Goal: Information Seeking & Learning: Learn about a topic

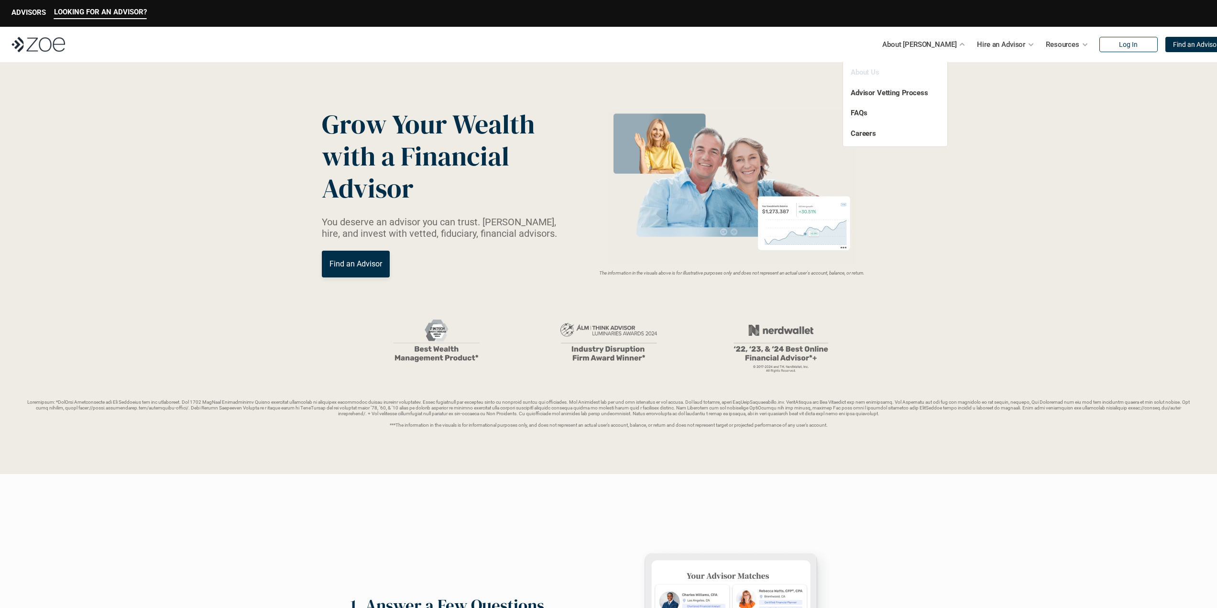
click at [875, 71] on link "About Us" at bounding box center [865, 72] width 29 height 9
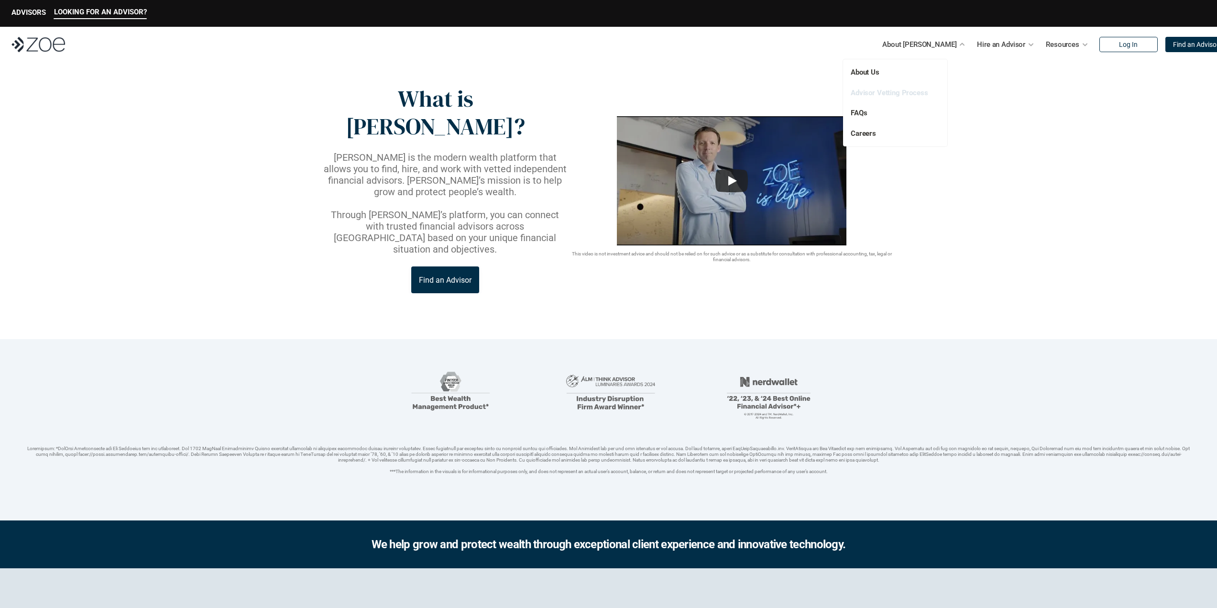
click at [921, 90] on link "Advisor Vetting Process" at bounding box center [889, 92] width 77 height 9
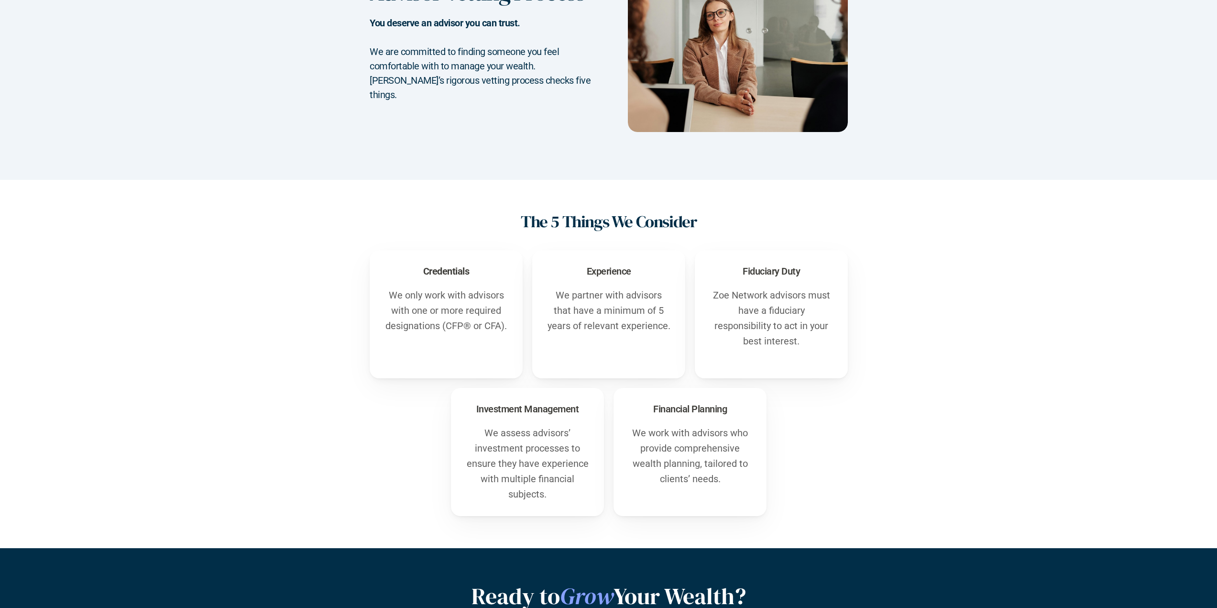
scroll to position [7, 0]
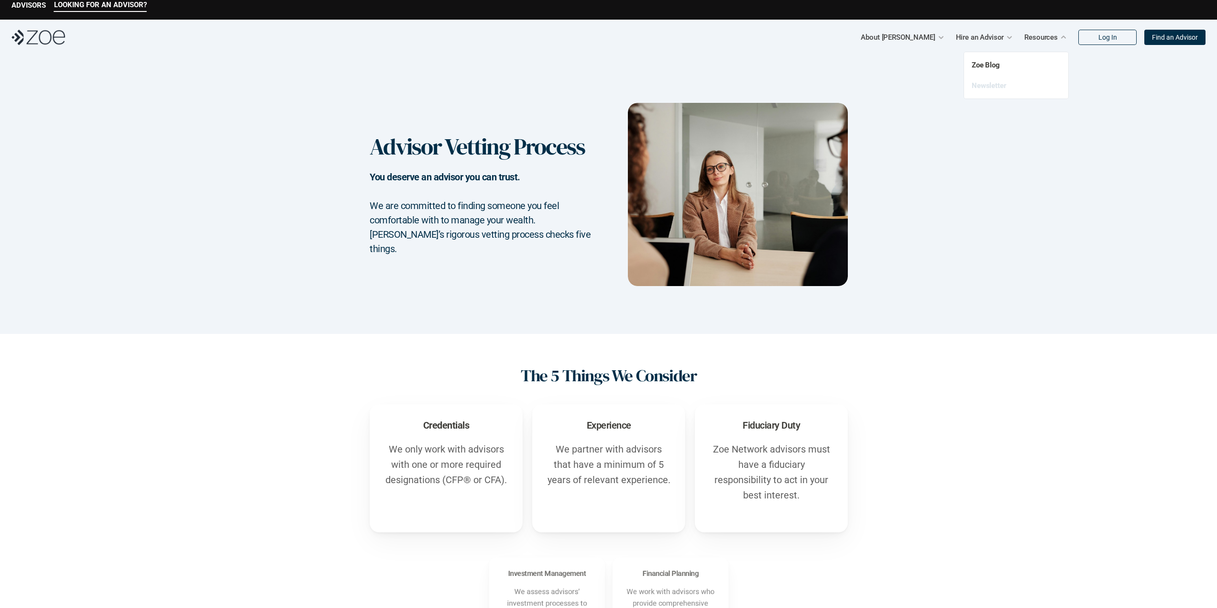
click at [990, 83] on link "Newsletter" at bounding box center [989, 85] width 35 height 9
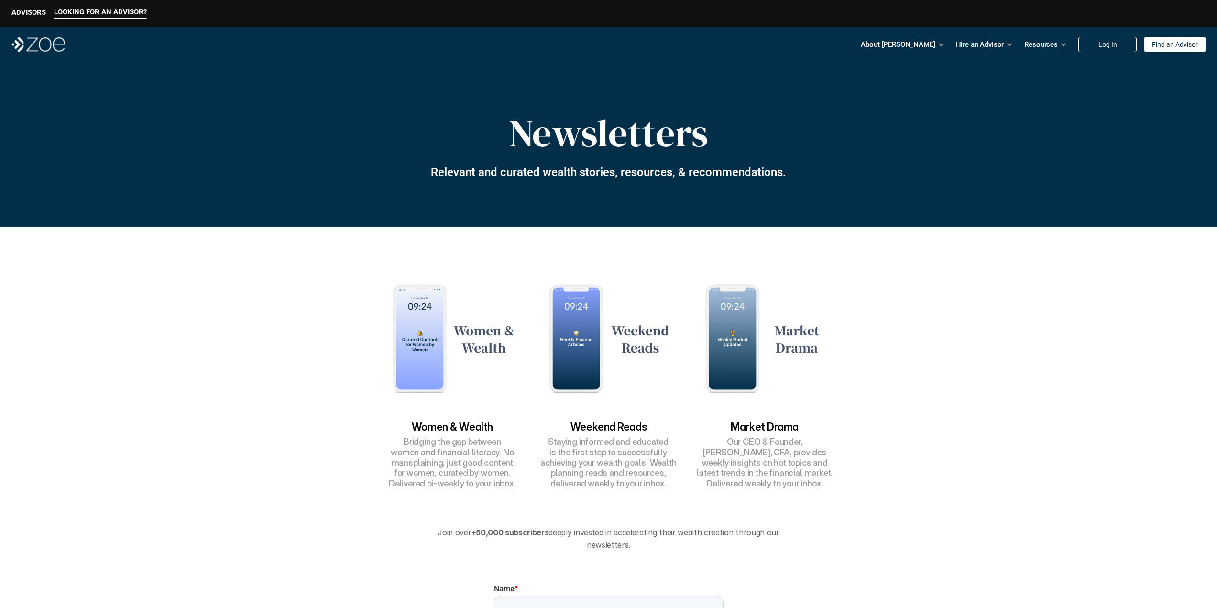
drag, startPoint x: 610, startPoint y: 461, endPoint x: 600, endPoint y: 424, distance: 38.3
click at [610, 460] on p "Staying informed and educated is the first step to successfully achieving your …" at bounding box center [608, 463] width 146 height 52
click at [600, 423] on h3 "Weekend Reads" at bounding box center [608, 426] width 147 height 11
click at [572, 341] on img at bounding box center [608, 338] width 147 height 146
click at [647, 320] on img at bounding box center [608, 338] width 147 height 146
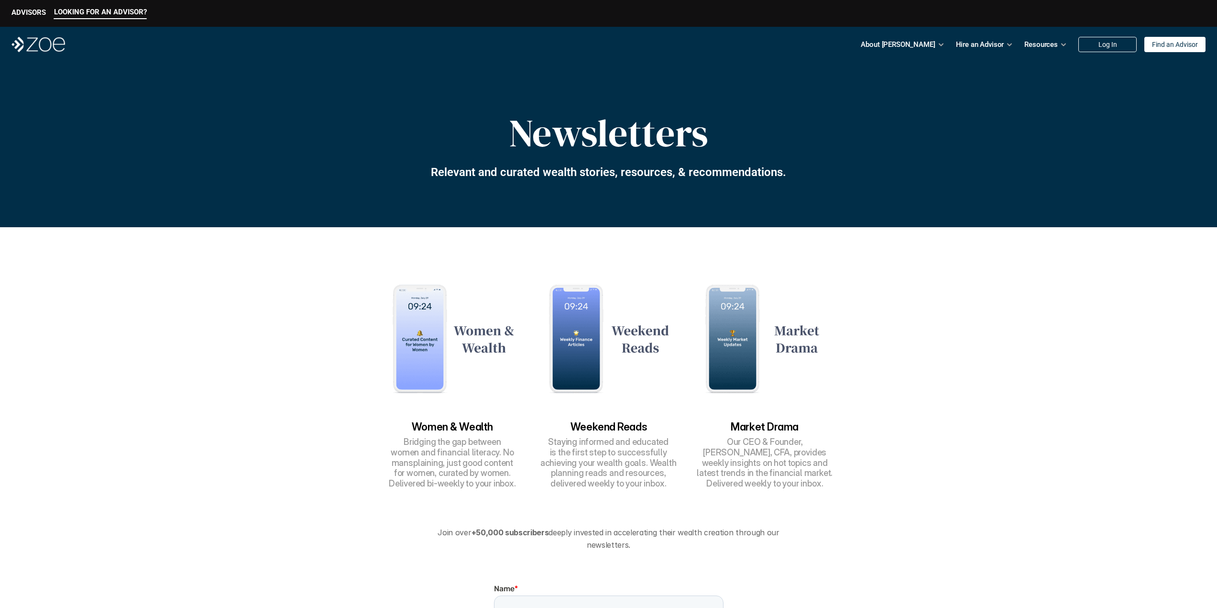
click at [477, 333] on img at bounding box center [452, 338] width 147 height 146
click at [417, 366] on img at bounding box center [452, 338] width 147 height 146
click at [451, 427] on h3 "Women & Wealth" at bounding box center [452, 426] width 147 height 11
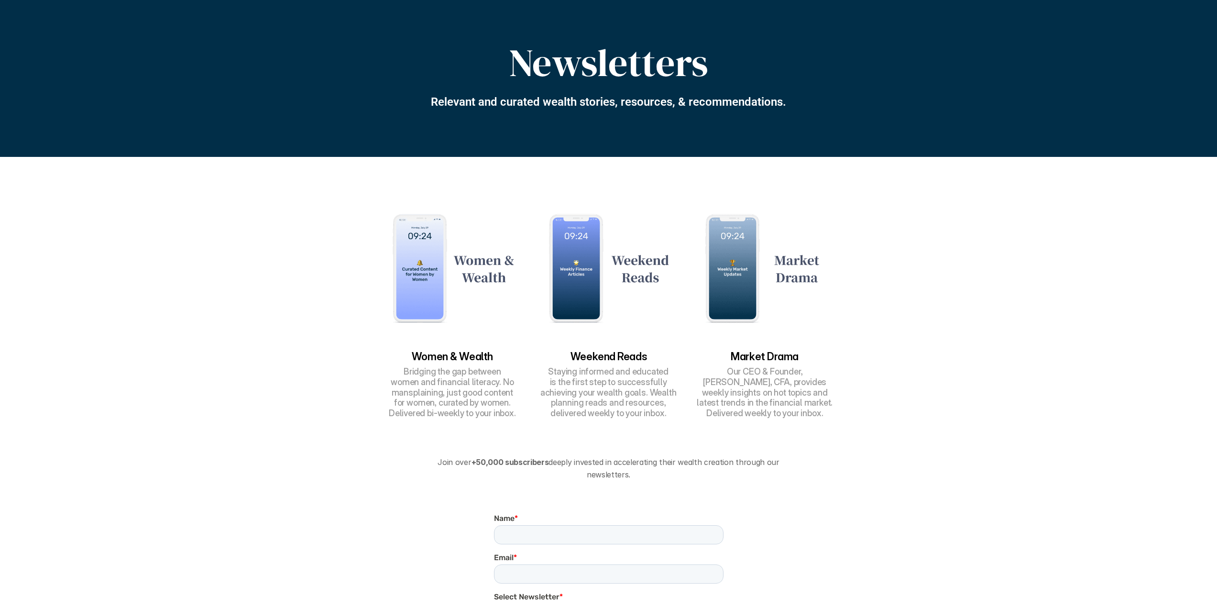
scroll to position [66, 0]
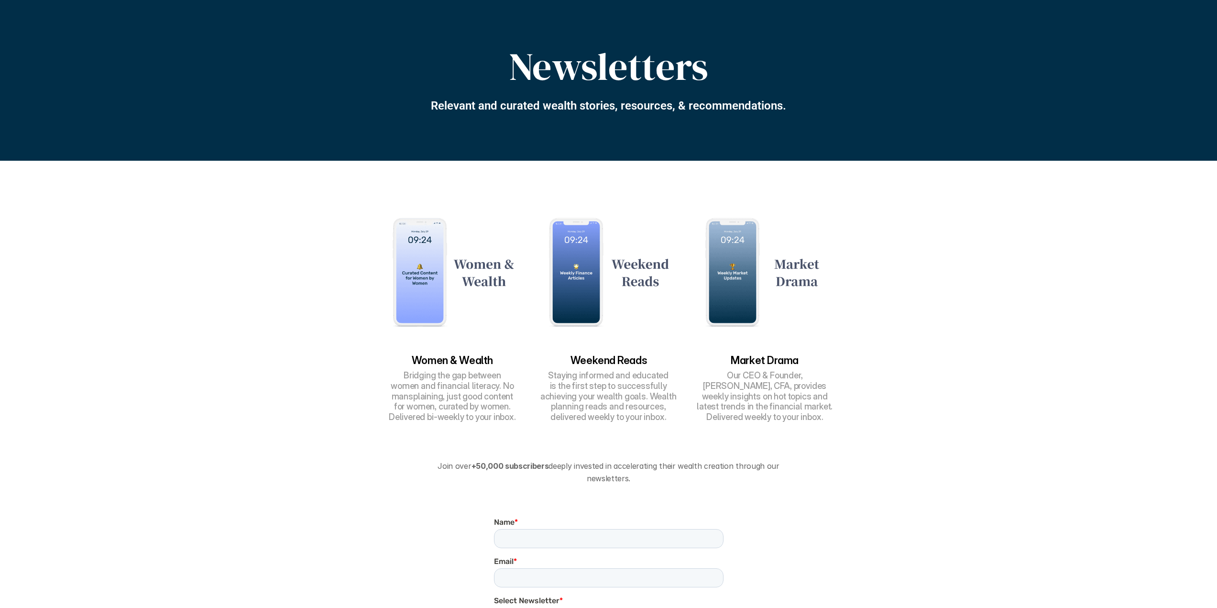
click at [767, 390] on p "Our CEO & Founder, [PERSON_NAME], CFA, provides weekly insights on hot topics a…" at bounding box center [765, 396] width 147 height 52
drag, startPoint x: 737, startPoint y: 361, endPoint x: 817, endPoint y: 391, distance: 85.4
click at [817, 391] on div "Market Drama Our CEO & Founder, [PERSON_NAME], CFA, provides weekly insights on…" at bounding box center [765, 388] width 147 height 67
click at [811, 408] on p "Our CEO & Founder, [PERSON_NAME], CFA, provides weekly insights on hot topics a…" at bounding box center [765, 396] width 147 height 52
click at [786, 269] on img at bounding box center [765, 272] width 147 height 146
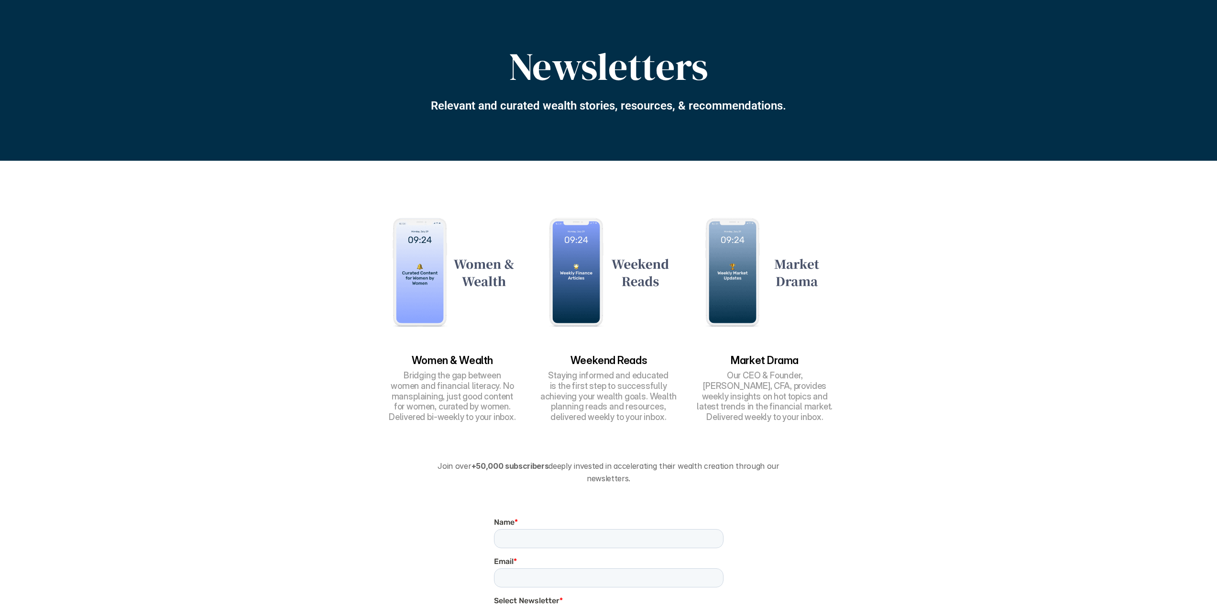
drag, startPoint x: 718, startPoint y: 264, endPoint x: 704, endPoint y: 266, distance: 14.9
click at [718, 264] on img at bounding box center [765, 272] width 147 height 146
click at [553, 261] on img at bounding box center [608, 272] width 147 height 146
click at [445, 250] on img at bounding box center [452, 272] width 147 height 146
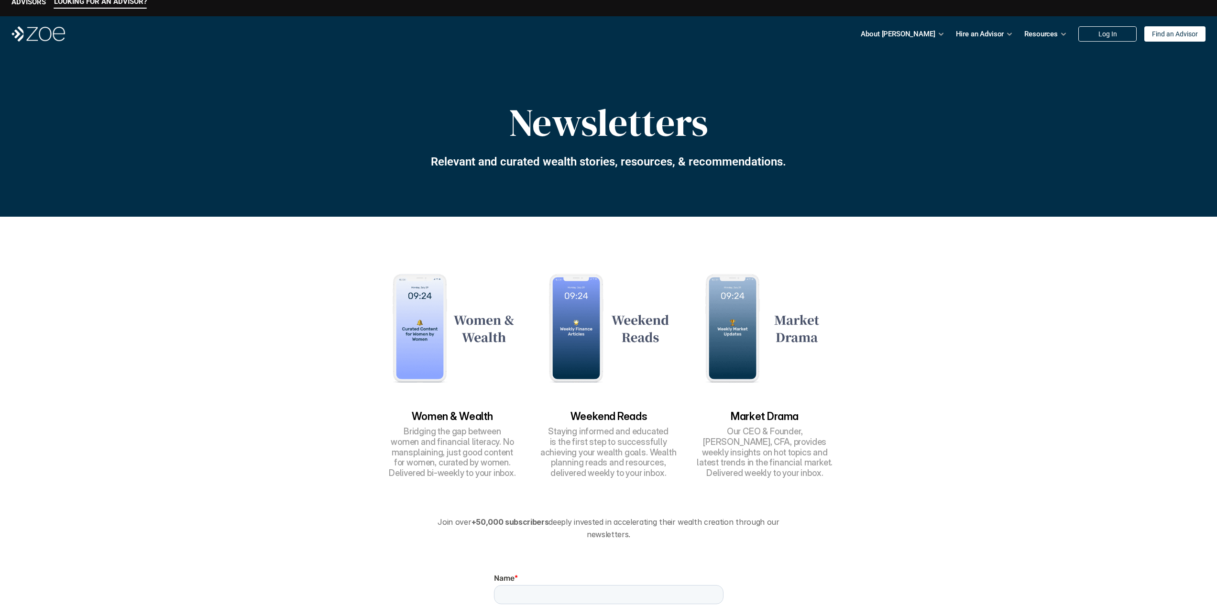
scroll to position [0, 0]
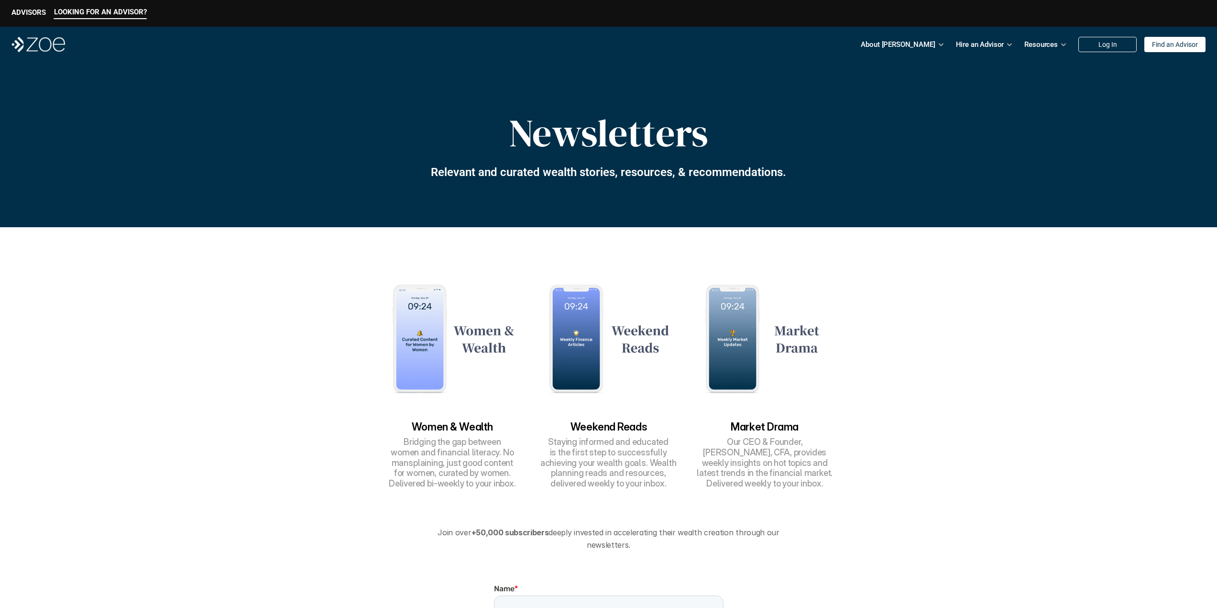
click at [1039, 128] on div "Newsletters Relevant and curated wealth stories, resources, & recommendations." at bounding box center [608, 144] width 1217 height 165
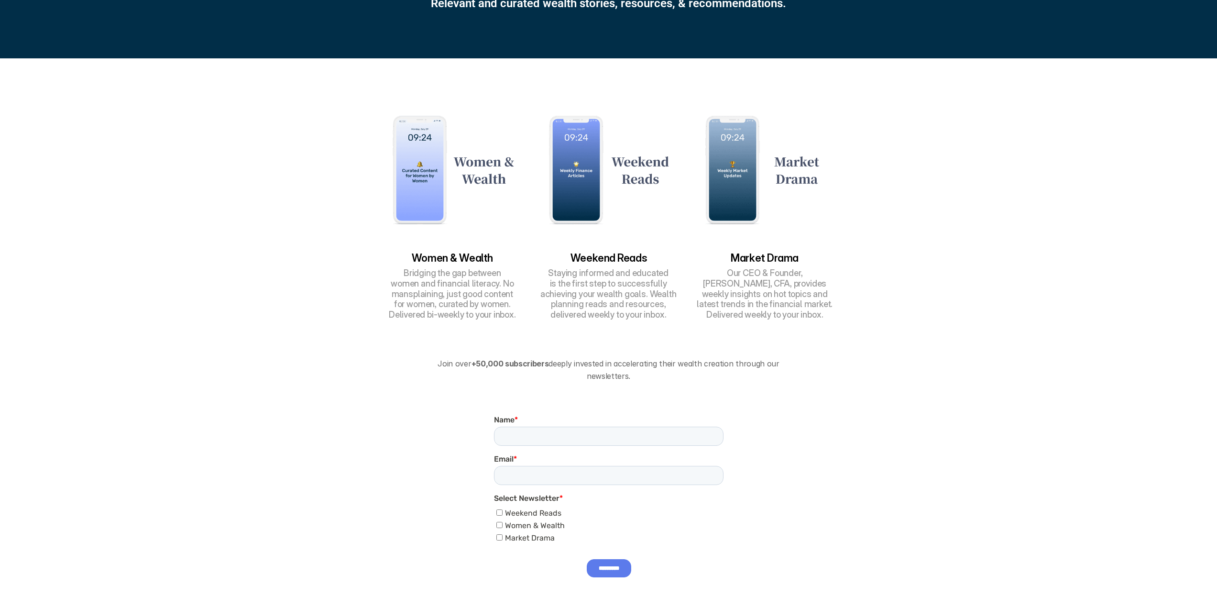
scroll to position [143, 0]
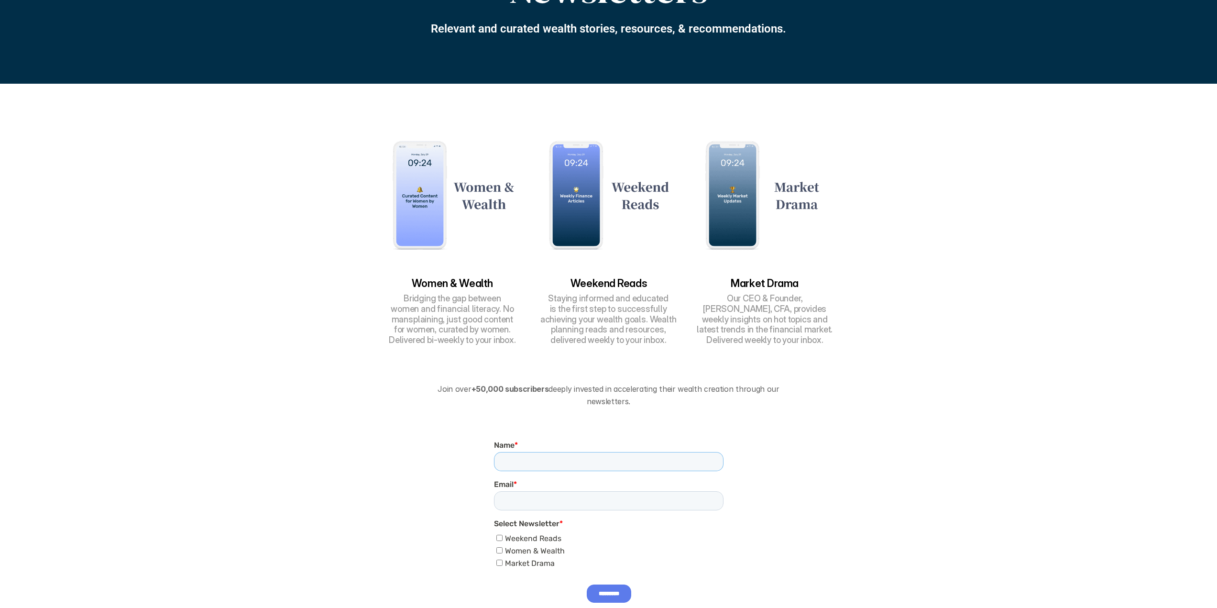
click at [536, 469] on input "Name *" at bounding box center [609, 461] width 230 height 19
type input "*****"
click at [527, 497] on input "Email *" at bounding box center [609, 500] width 230 height 19
type input "**********"
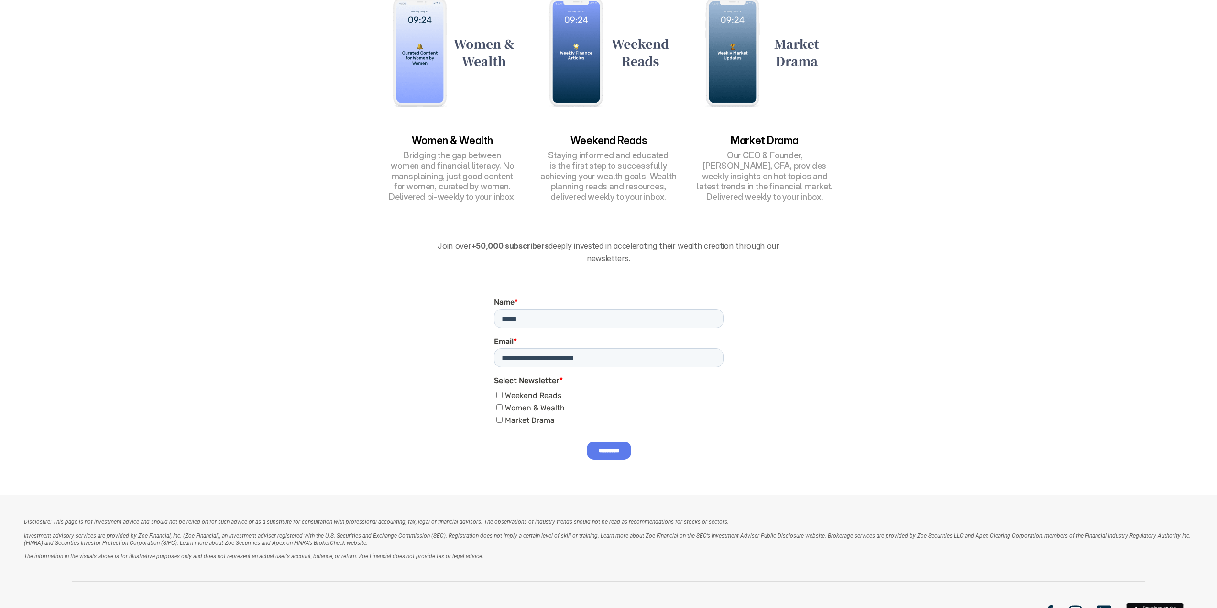
scroll to position [287, 0]
click at [612, 448] on input "*********" at bounding box center [608, 450] width 44 height 18
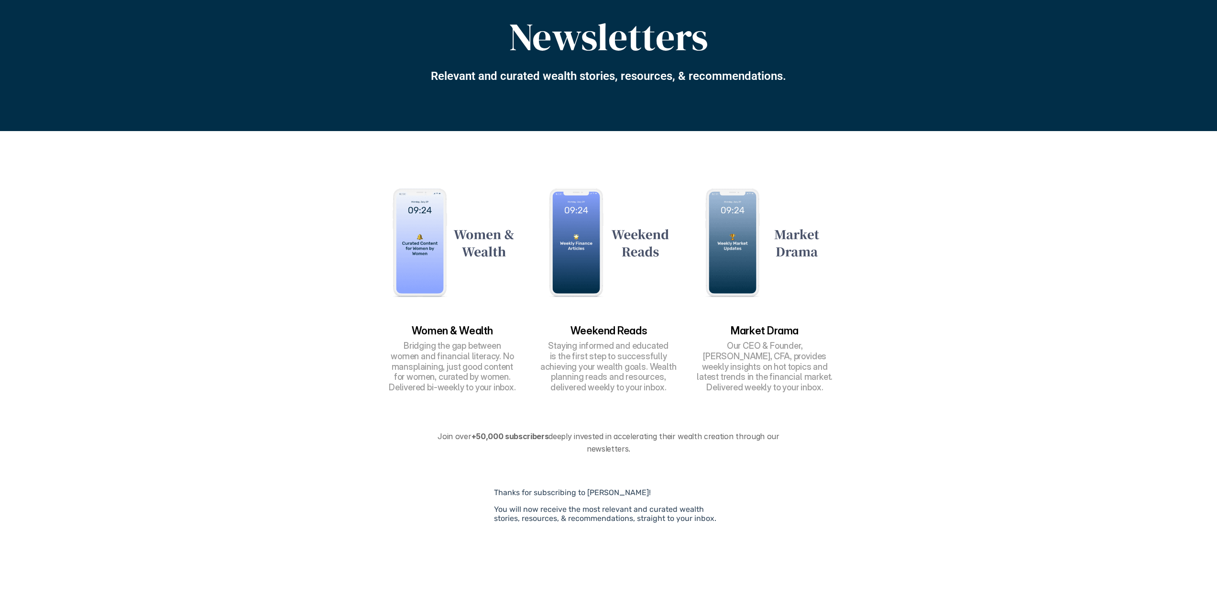
scroll to position [0, 0]
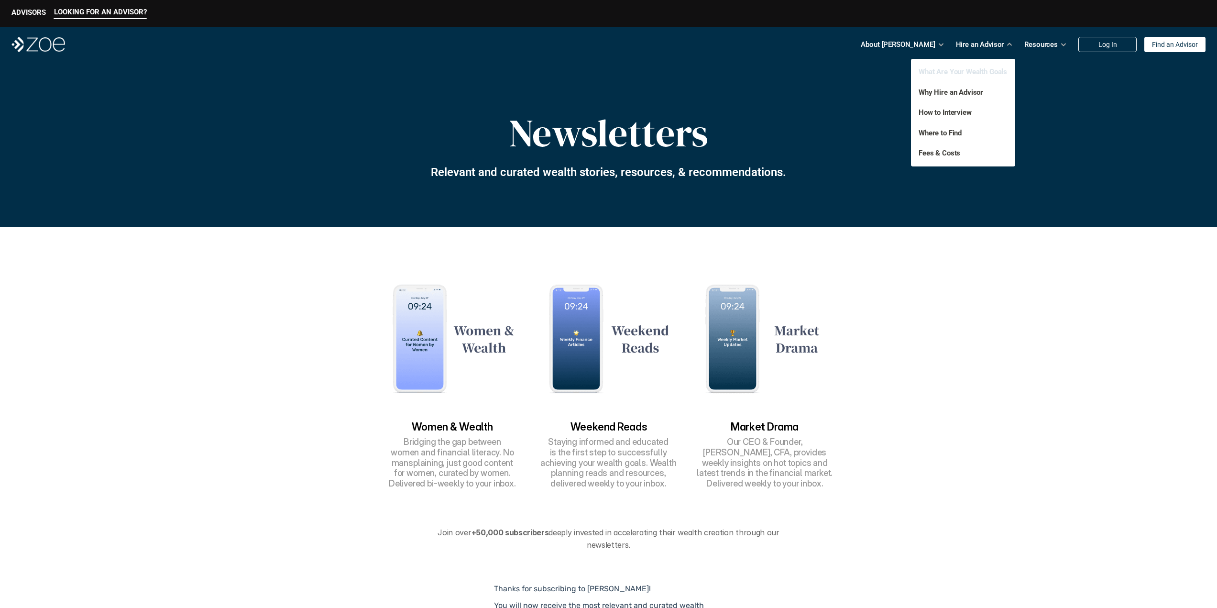
click at [961, 74] on link "What Are Your Wealth Goals" at bounding box center [963, 71] width 88 height 9
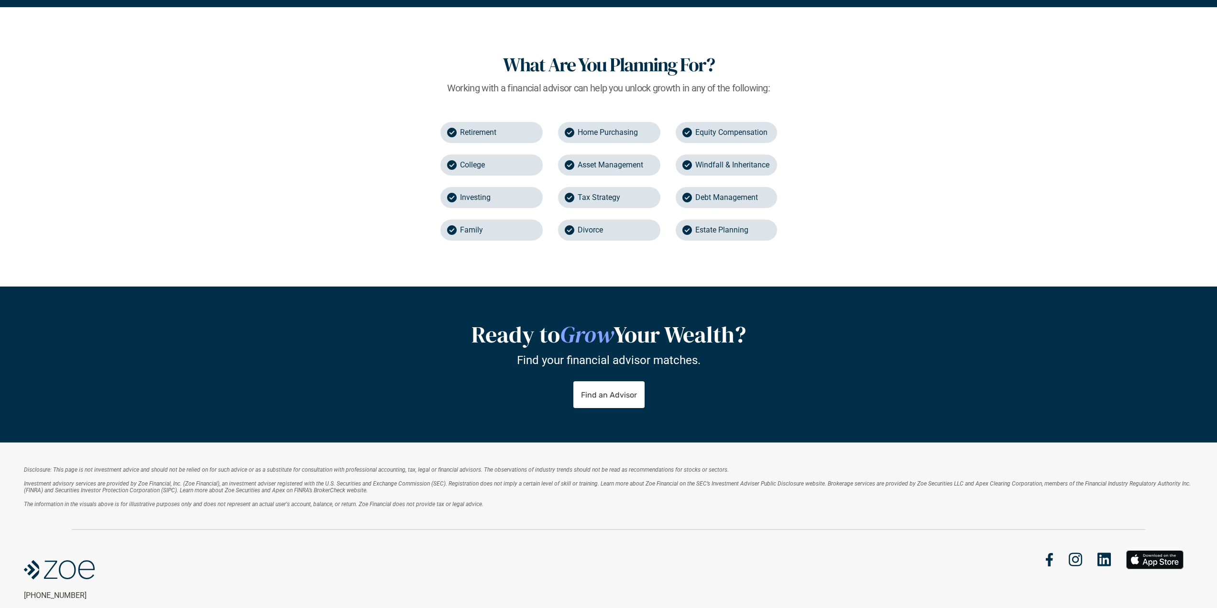
scroll to position [1148, 0]
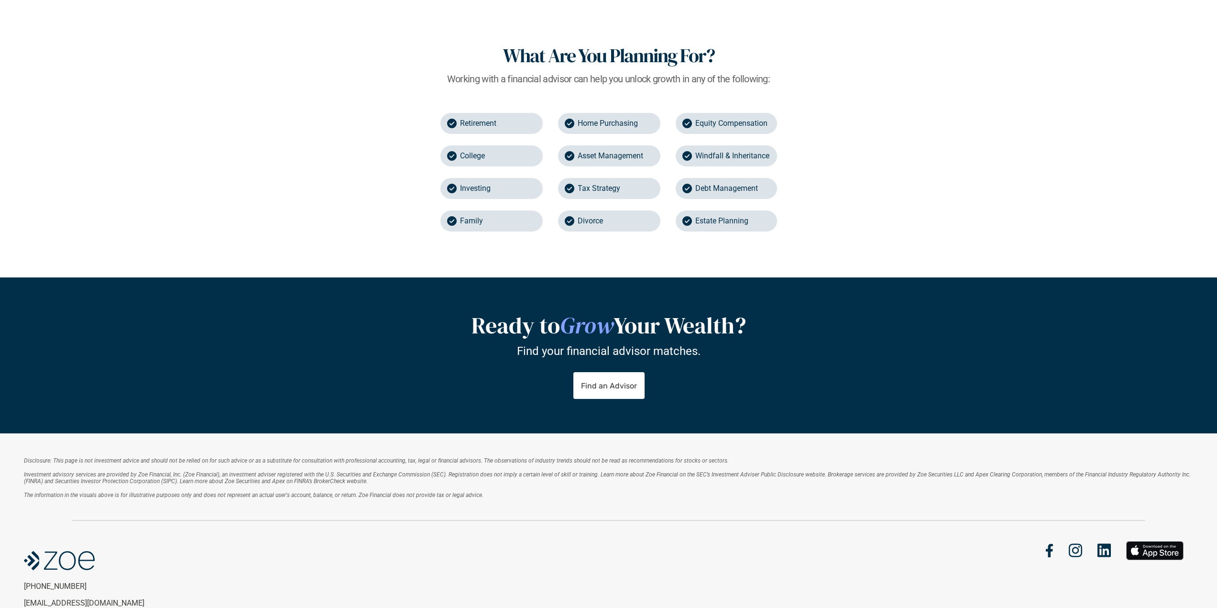
click at [476, 158] on p "College" at bounding box center [472, 155] width 25 height 11
click at [458, 124] on div "Retirement" at bounding box center [491, 123] width 102 height 21
click at [473, 162] on div "College" at bounding box center [491, 155] width 102 height 21
drag, startPoint x: 471, startPoint y: 187, endPoint x: 471, endPoint y: 230, distance: 42.6
click at [471, 192] on p "Investing" at bounding box center [475, 188] width 31 height 11
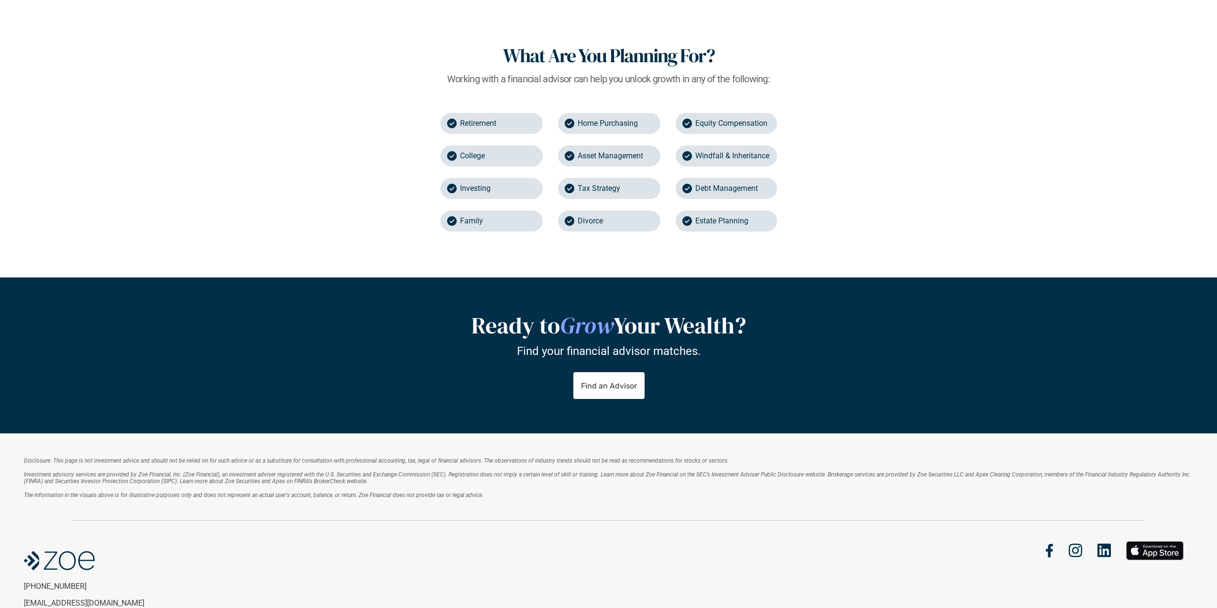
drag, startPoint x: 471, startPoint y: 230, endPoint x: 743, endPoint y: 267, distance: 274.7
click at [471, 231] on div "Family" at bounding box center [491, 220] width 102 height 21
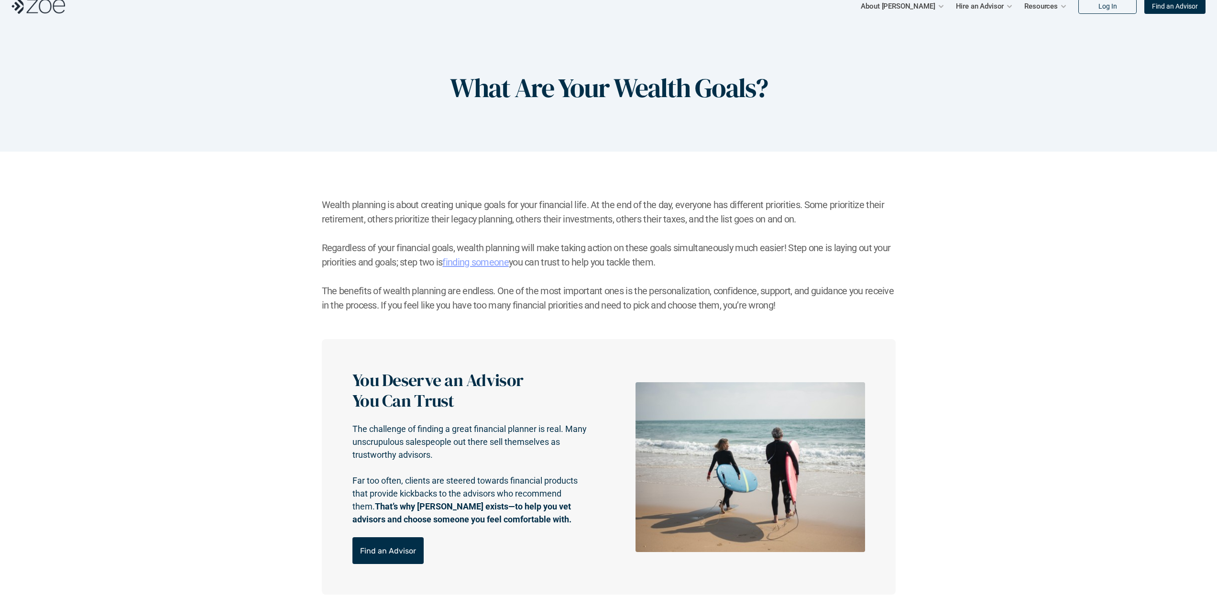
scroll to position [0, 0]
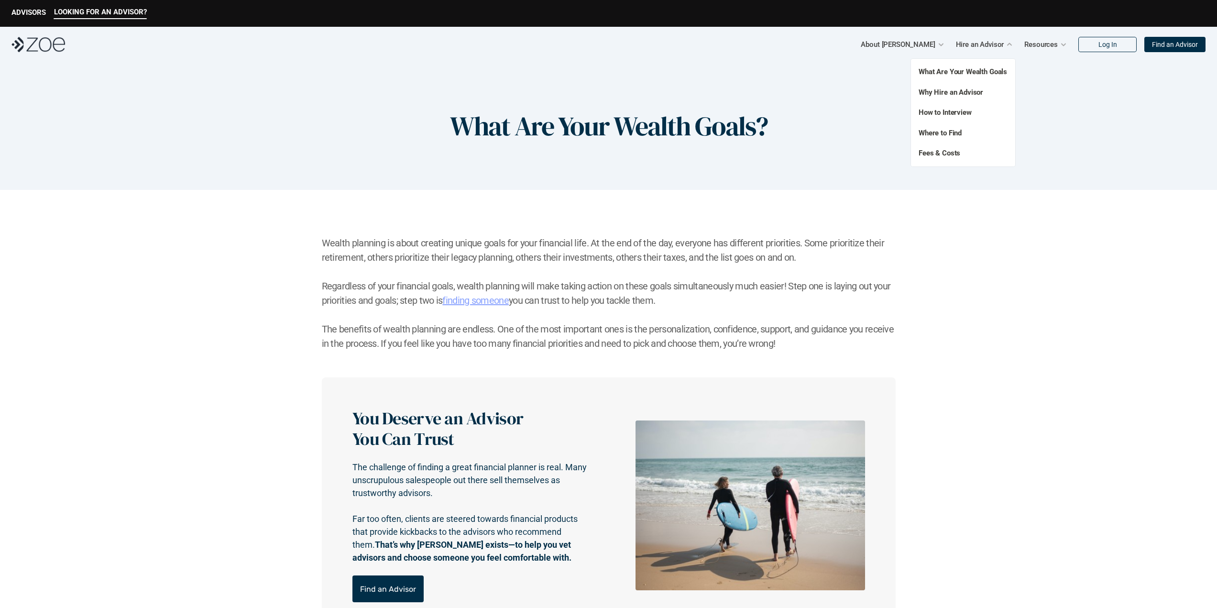
click at [945, 87] on p "Why Hire an Advisor" at bounding box center [957, 92] width 77 height 11
click at [961, 91] on link "Why Hire an Advisor" at bounding box center [951, 92] width 65 height 9
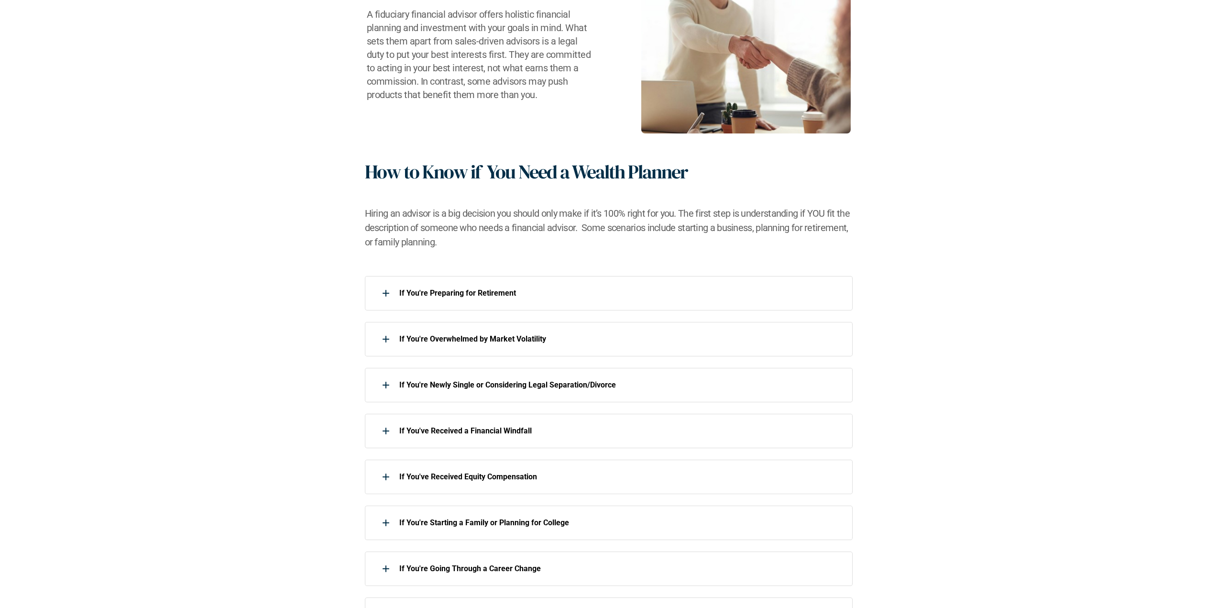
scroll to position [287, 0]
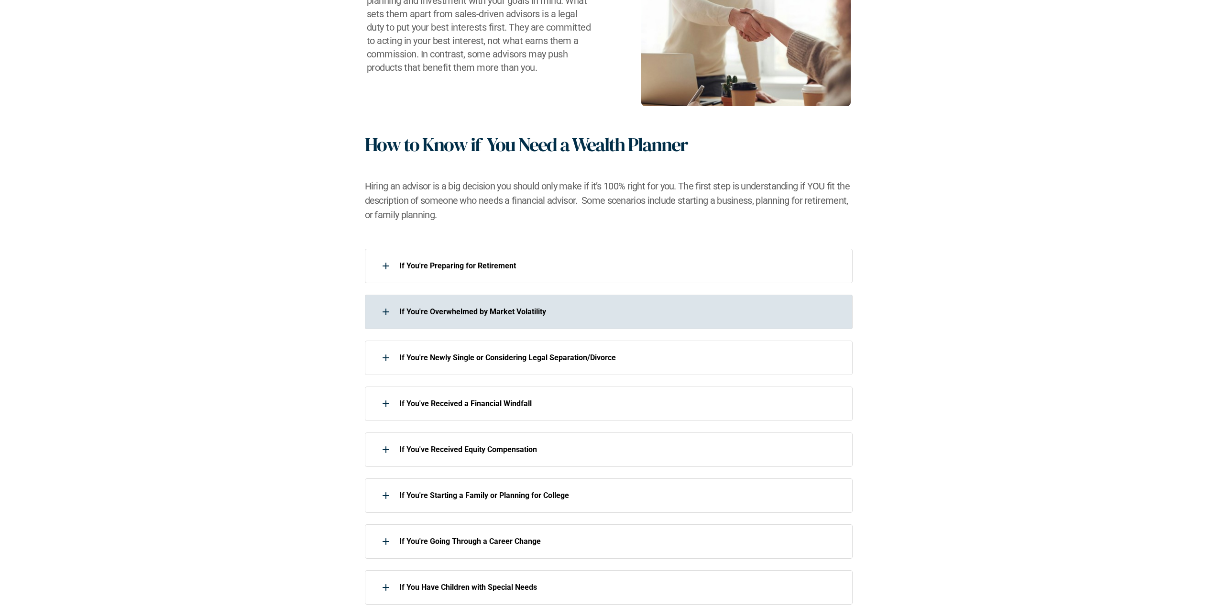
click at [774, 306] on div "If You're Overwhelmed by Market Volatility" at bounding box center [602, 311] width 475 height 19
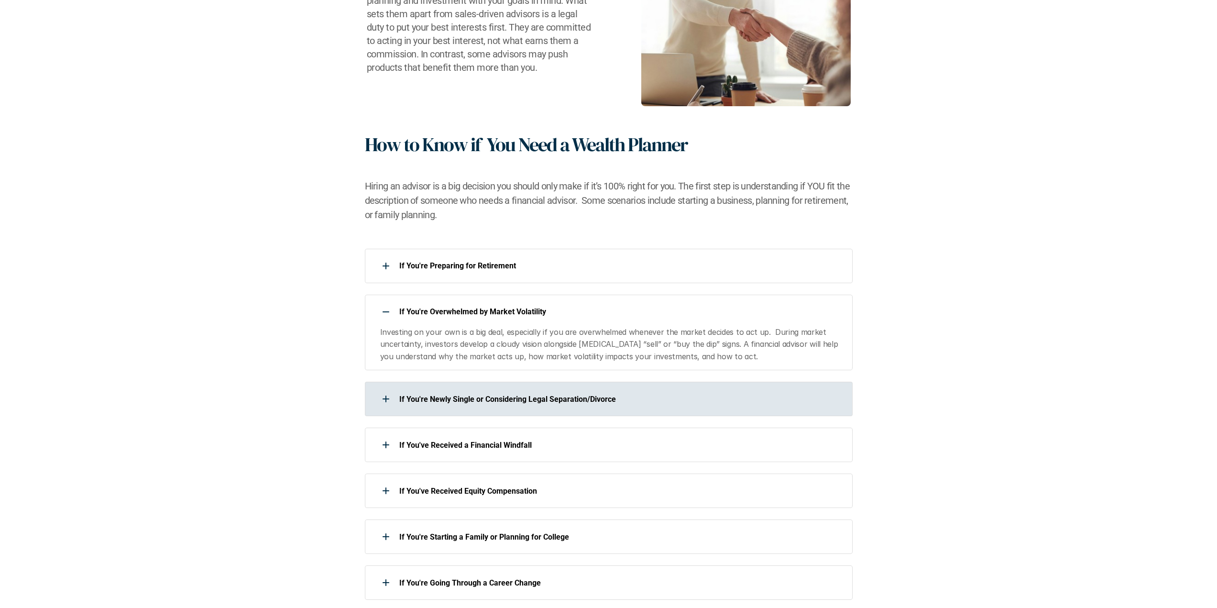
click at [769, 403] on p "If You're Newly Single or Considering Legal Separation/Divorce" at bounding box center [619, 399] width 441 height 9
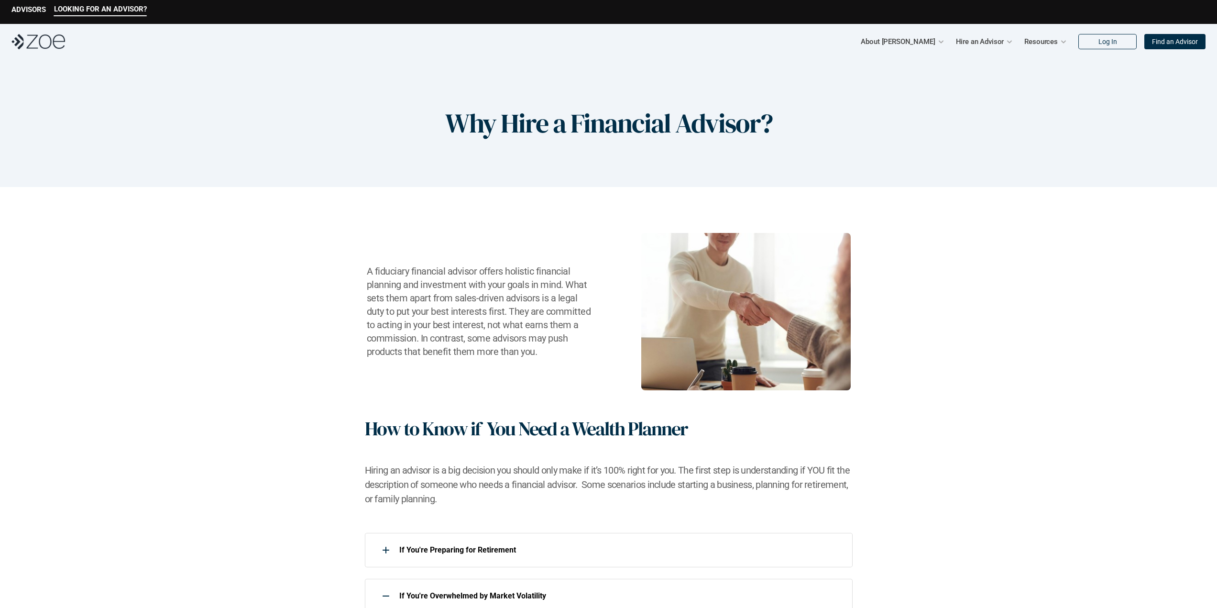
scroll to position [0, 0]
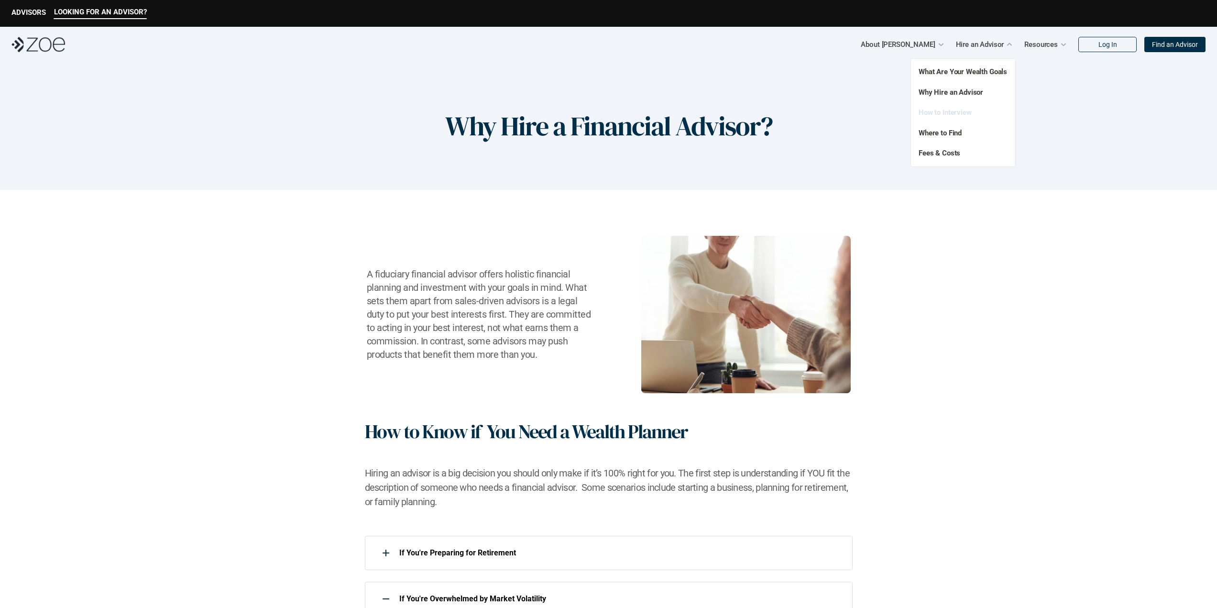
click at [958, 116] on link "How to Interview" at bounding box center [945, 112] width 53 height 9
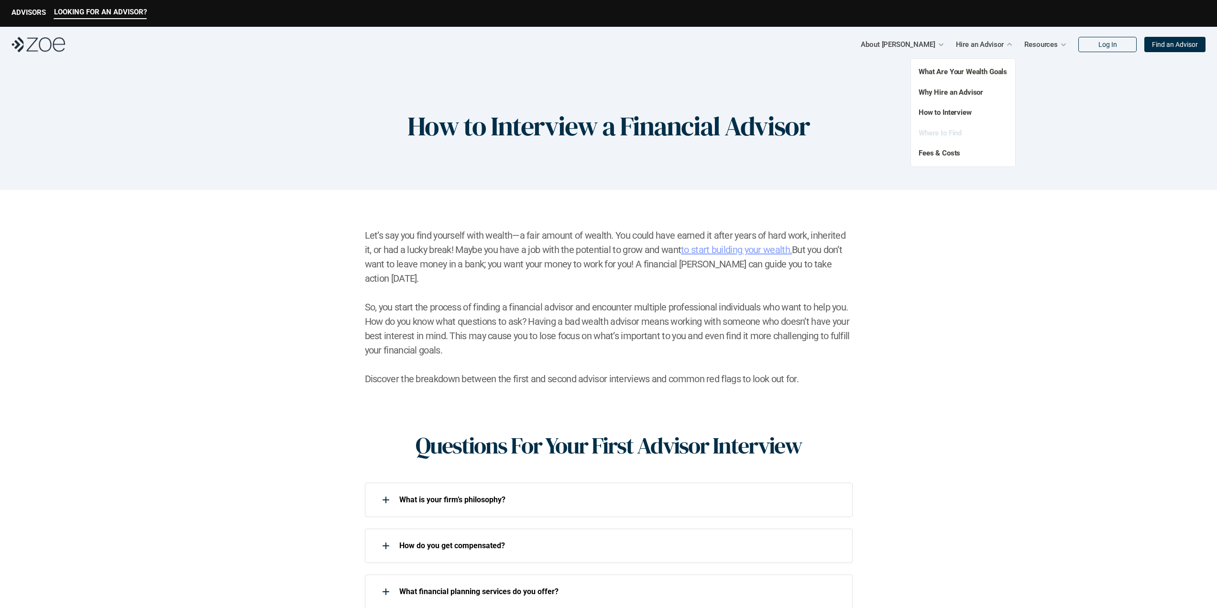
click at [945, 136] on link "Where to Find" at bounding box center [940, 133] width 43 height 9
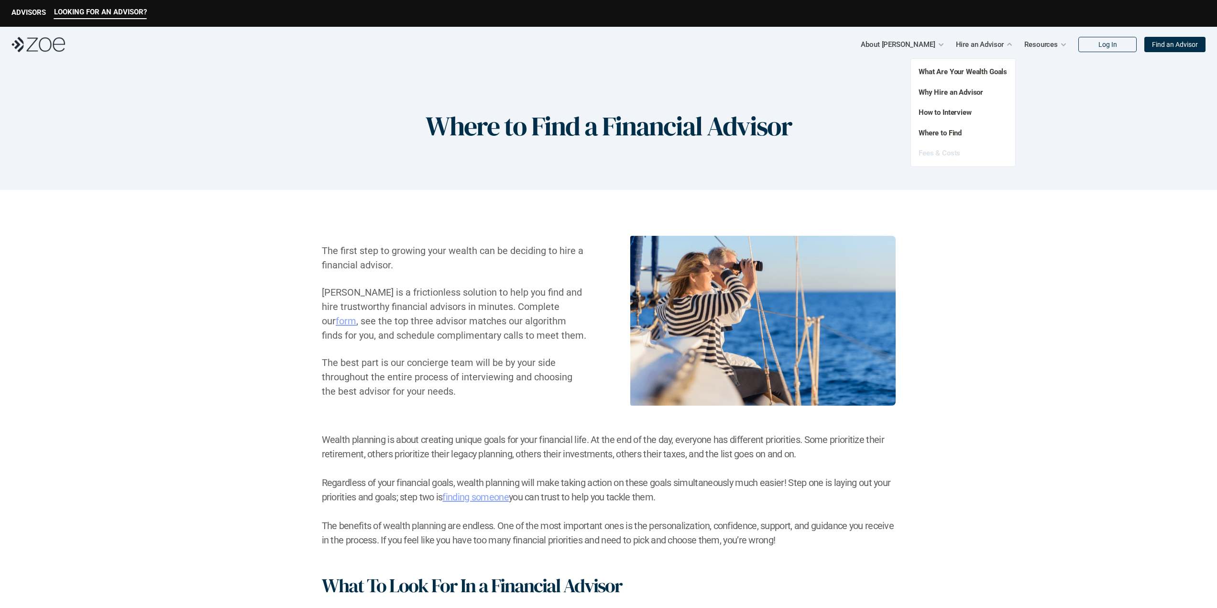
click at [935, 153] on link "Fees & Costs" at bounding box center [940, 153] width 42 height 9
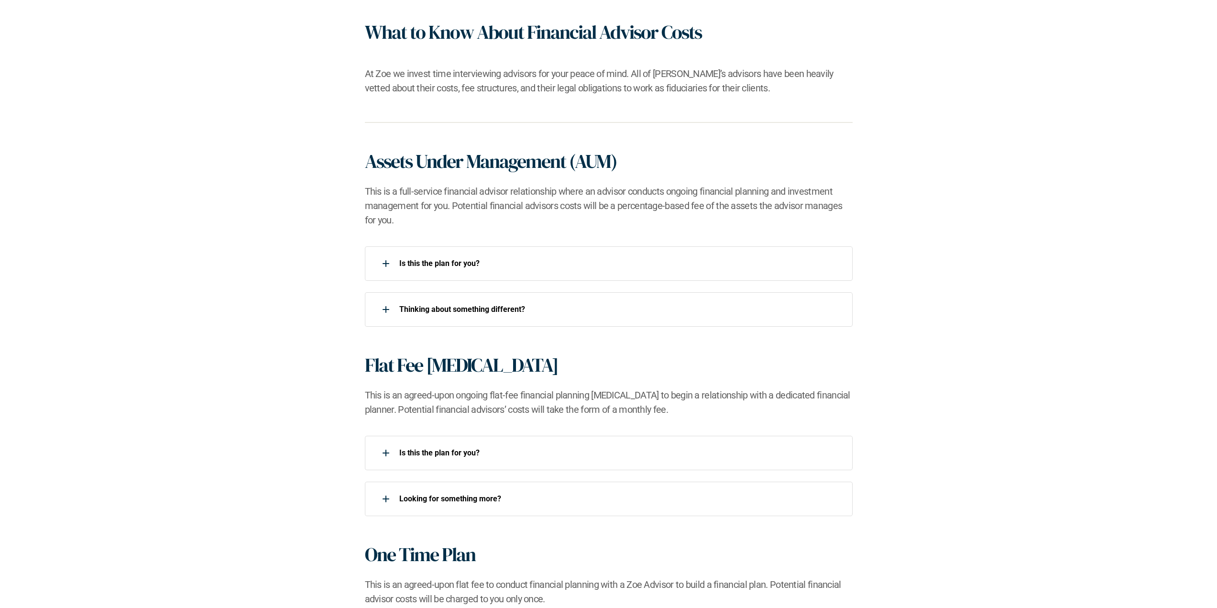
scroll to position [526, 0]
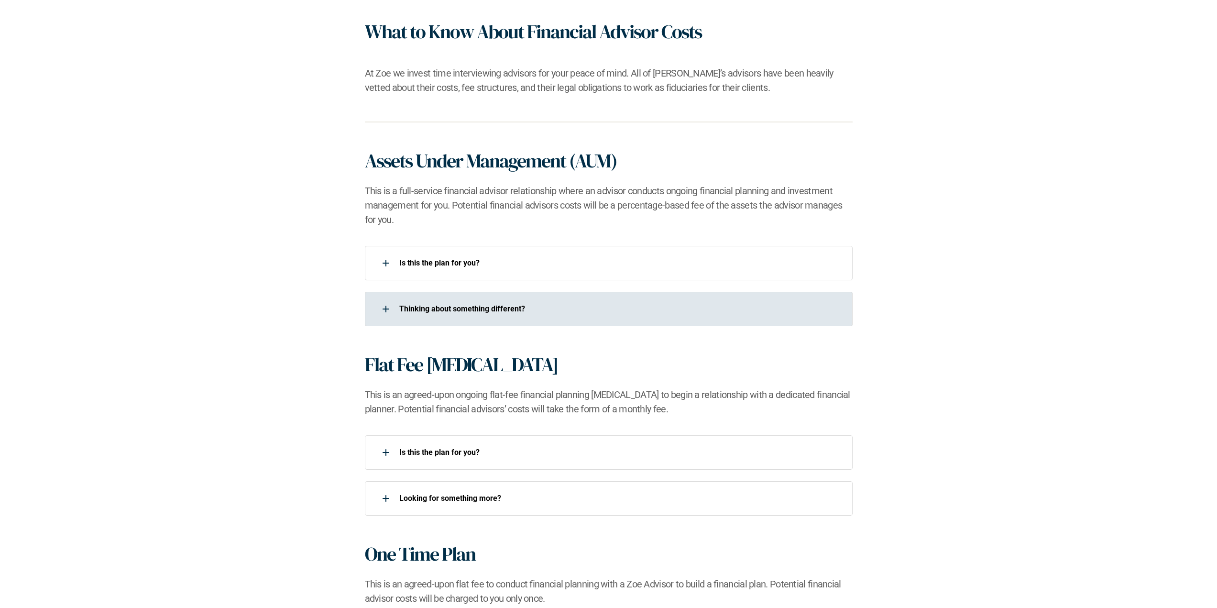
click at [799, 297] on div "​Thinking about something different?​" at bounding box center [609, 309] width 488 height 34
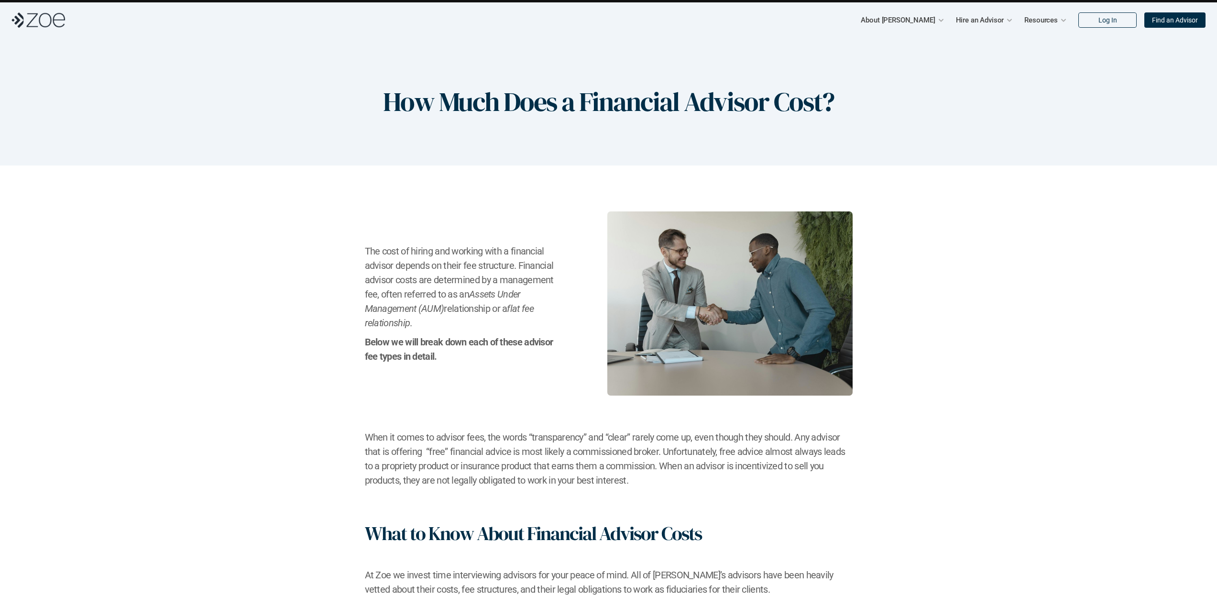
scroll to position [0, 0]
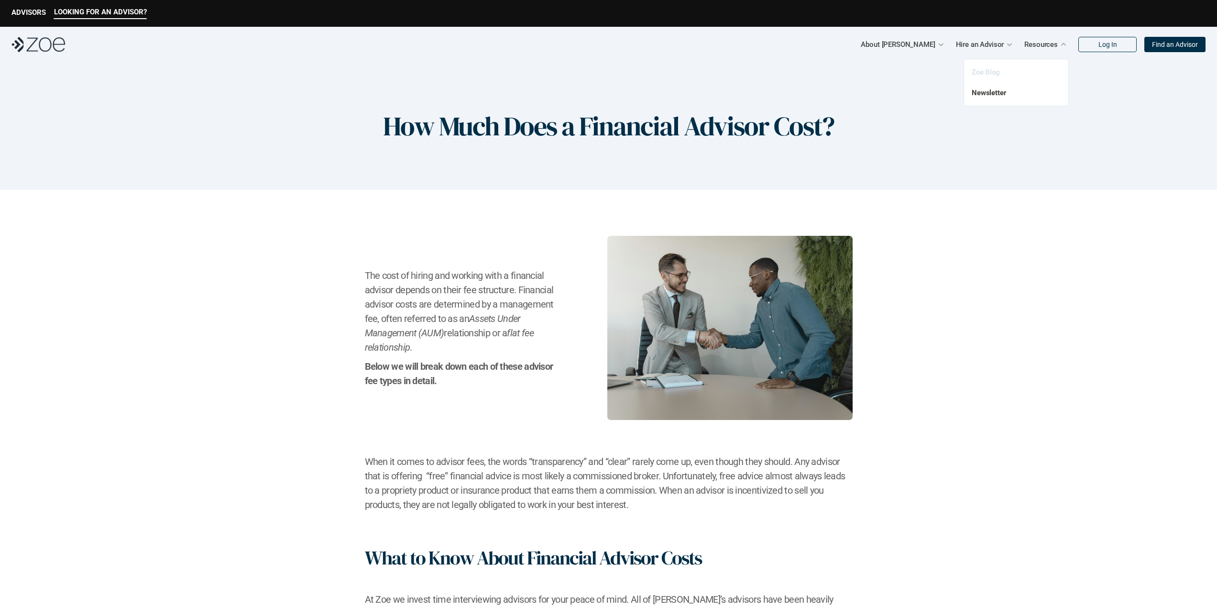
click at [992, 71] on link "Zoe Blog" at bounding box center [986, 72] width 28 height 9
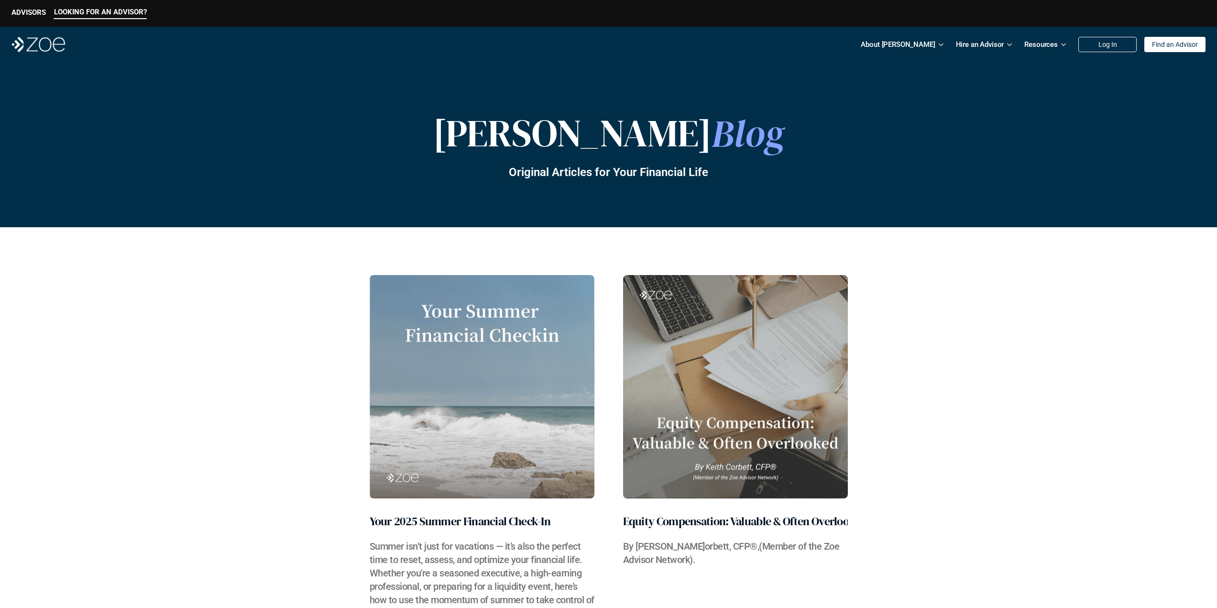
click at [440, 520] on h2 "Your 2025 Summer Financial Check-In" at bounding box center [460, 521] width 181 height 17
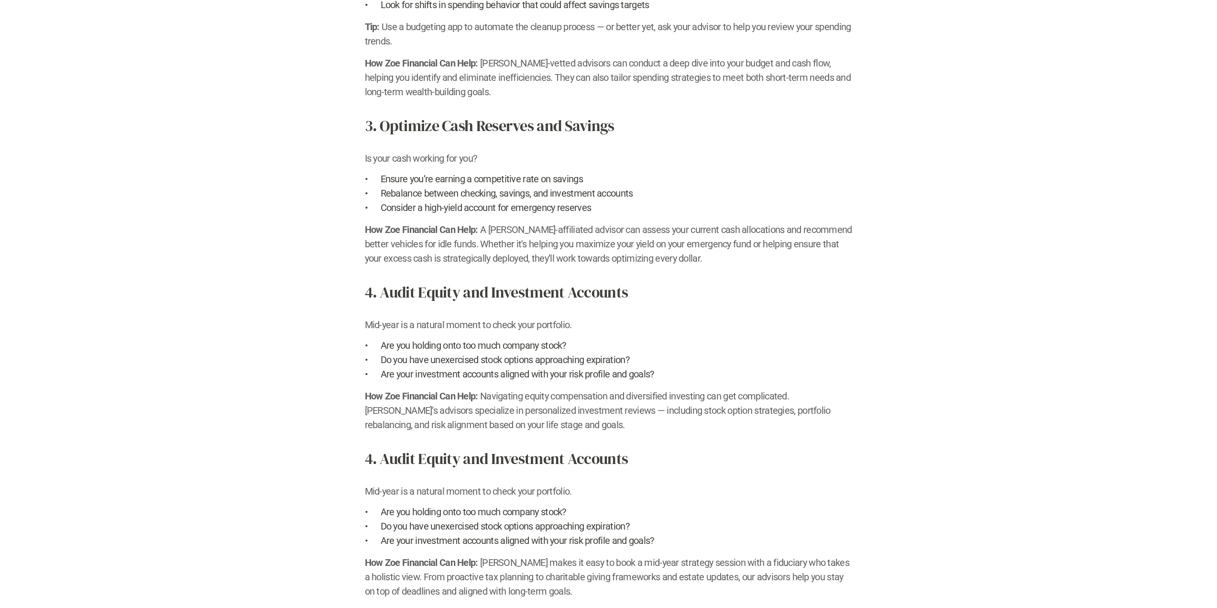
scroll to position [957, 0]
